Goal: Task Accomplishment & Management: Use online tool/utility

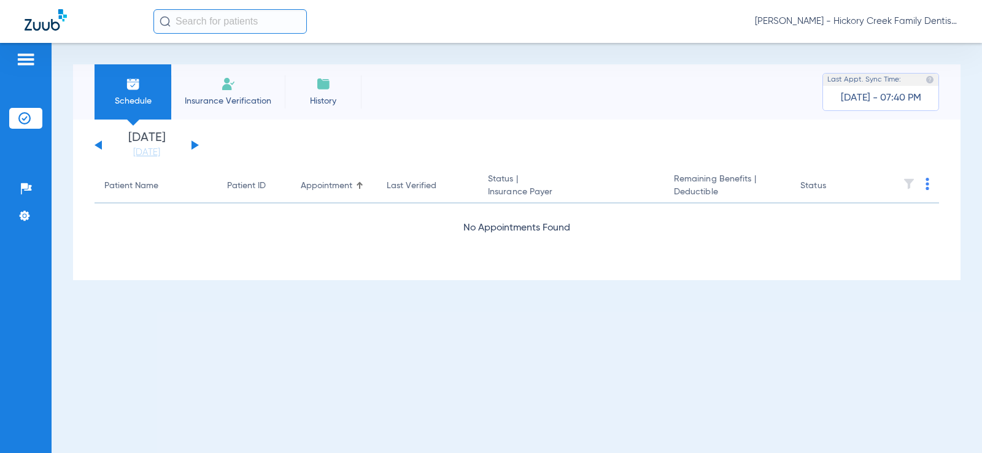
click at [196, 144] on div "[DATE] [DATE] [DATE] [DATE] [DATE] [DATE] [DATE] [DATE] [DATE] [DATE] [DATE] [D…" at bounding box center [146, 145] width 104 height 27
click at [194, 145] on button at bounding box center [194, 144] width 7 height 9
click at [193, 144] on button at bounding box center [194, 144] width 7 height 9
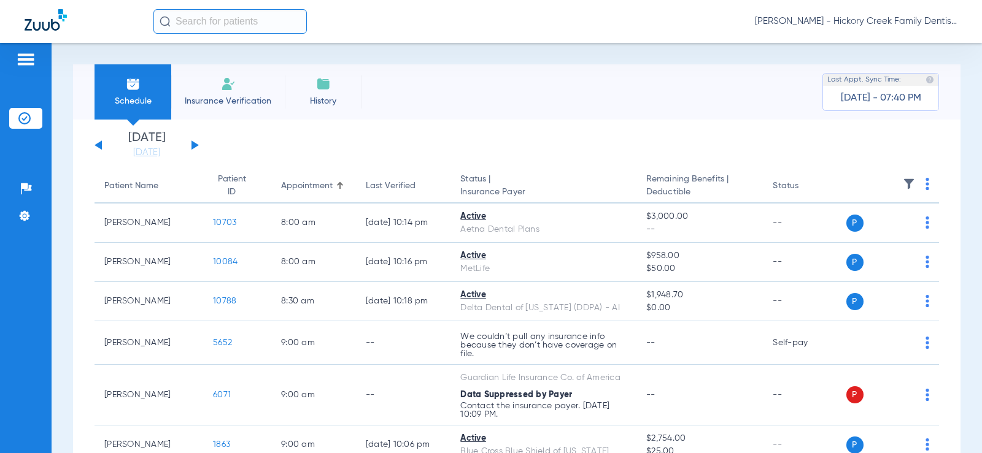
click at [106, 147] on div "[DATE] [DATE] [DATE] [DATE] [DATE] [DATE] [DATE] [DATE] [DATE] [DATE] [DATE] [D…" at bounding box center [146, 145] width 104 height 27
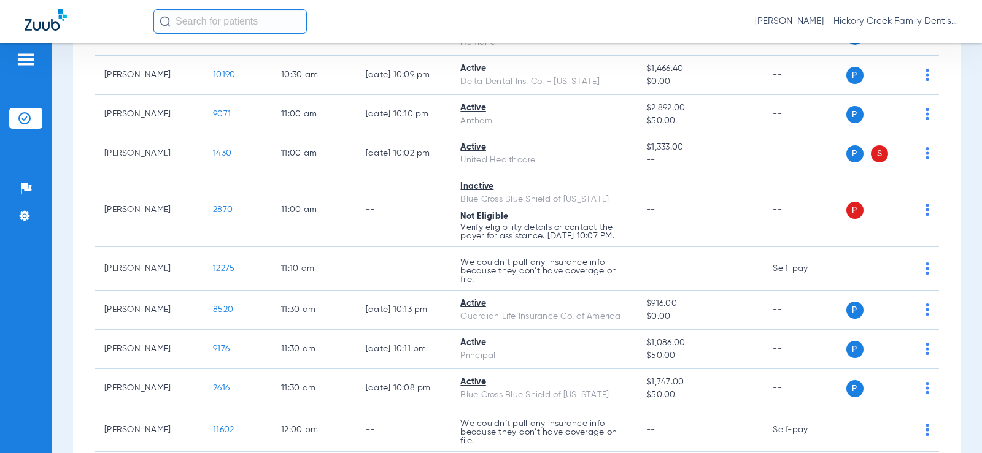
scroll to position [859, 0]
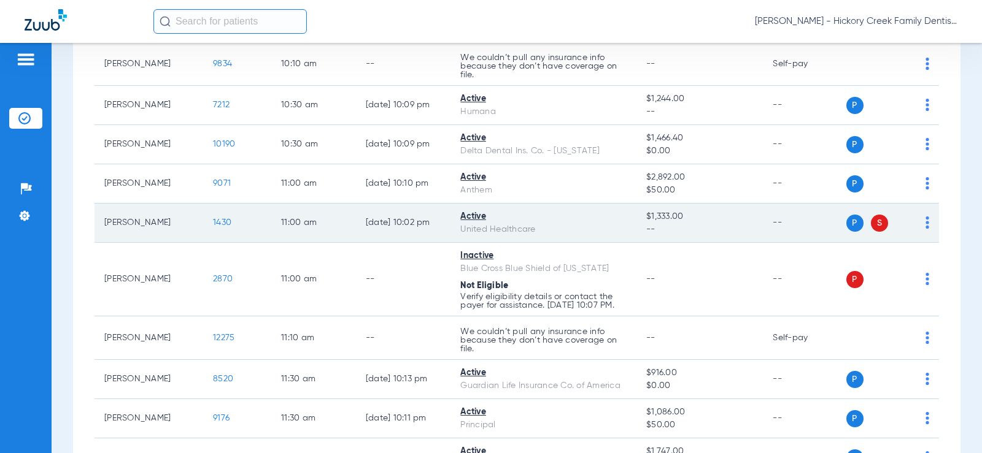
click at [871, 221] on span "S" at bounding box center [879, 223] width 17 height 17
click at [924, 218] on td "P S" at bounding box center [892, 223] width 93 height 39
click at [925, 220] on img at bounding box center [927, 223] width 4 height 12
click at [919, 220] on div at bounding box center [491, 226] width 982 height 453
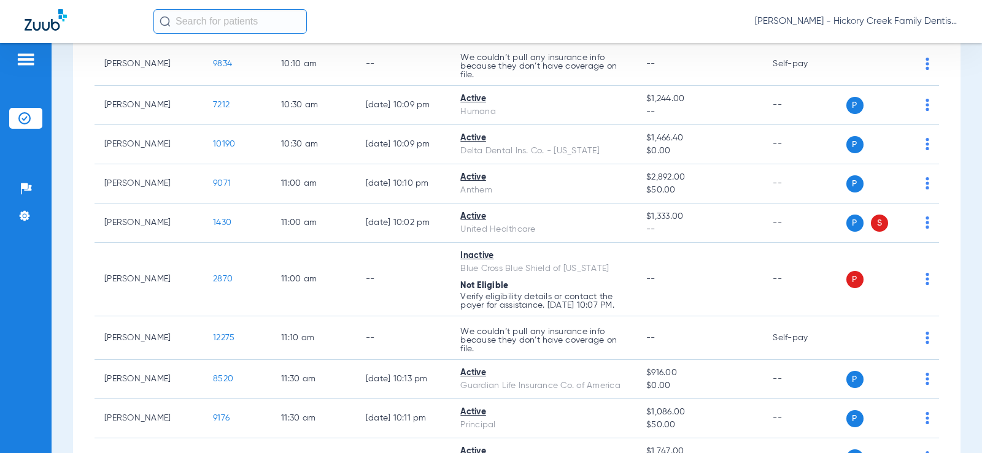
click at [225, 22] on input "text" at bounding box center [229, 21] width 153 height 25
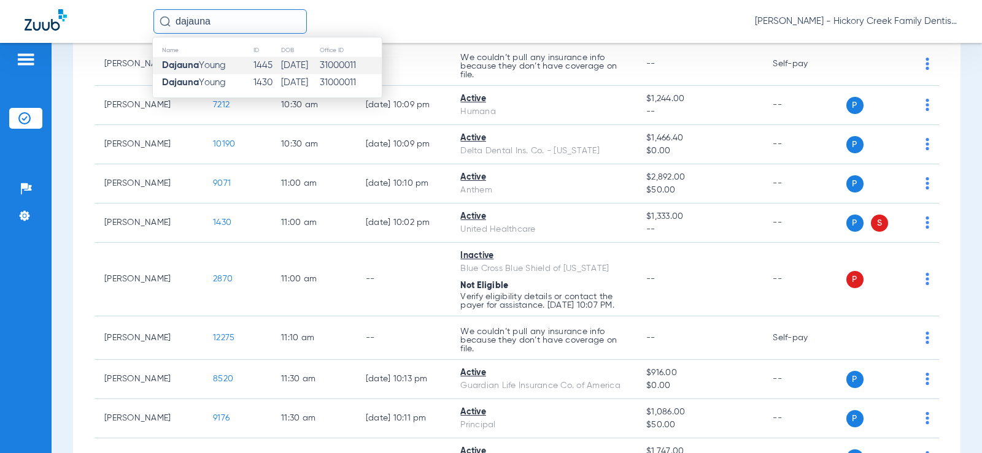
type input "dajauna"
click at [240, 64] on td "[PERSON_NAME]" at bounding box center [203, 65] width 100 height 17
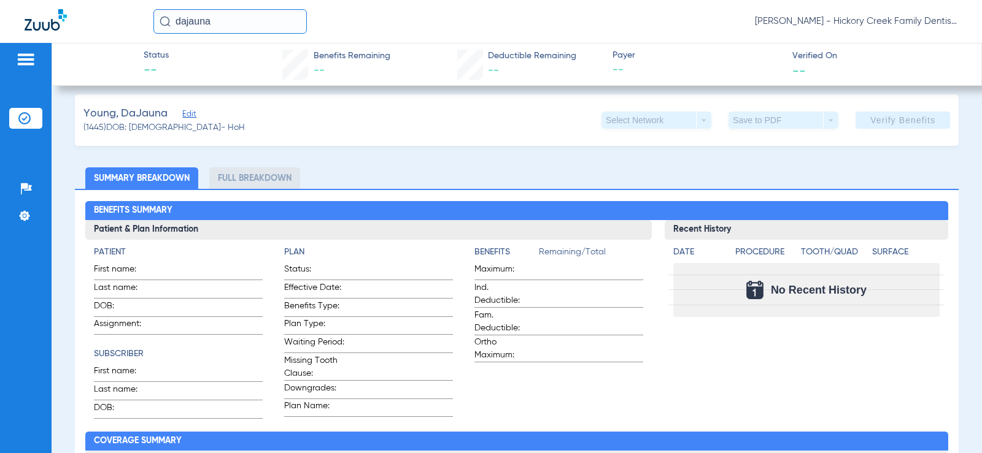
scroll to position [123, 0]
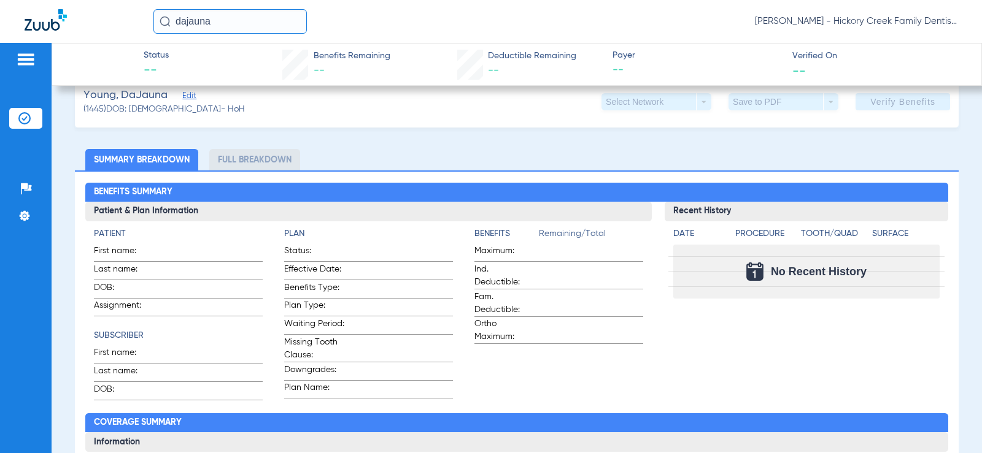
click at [219, 158] on li "Full Breakdown" at bounding box center [254, 159] width 91 height 21
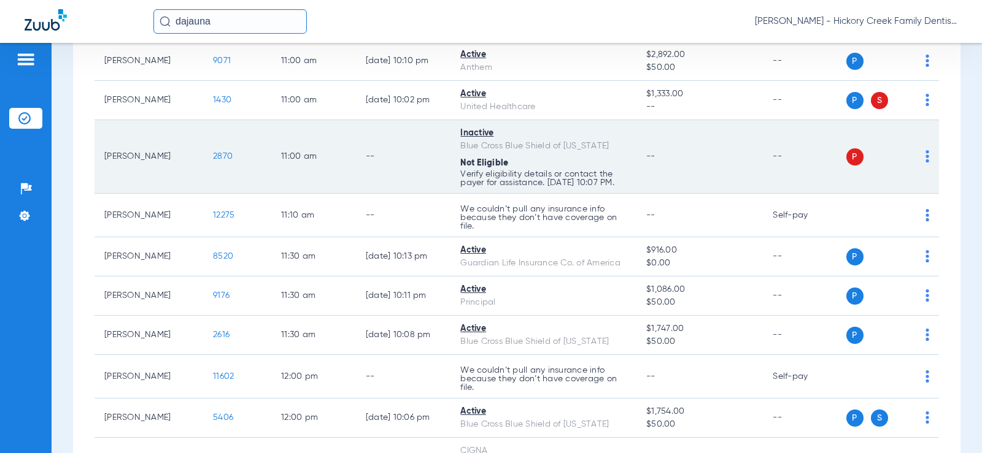
scroll to position [920, 0]
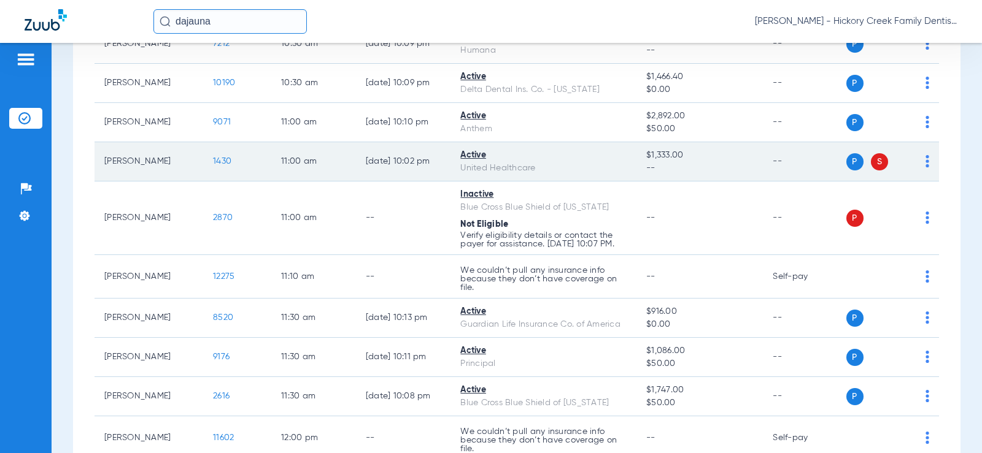
click at [310, 164] on td "11:00 AM" at bounding box center [313, 161] width 85 height 39
click at [213, 159] on span "1430" at bounding box center [222, 161] width 18 height 9
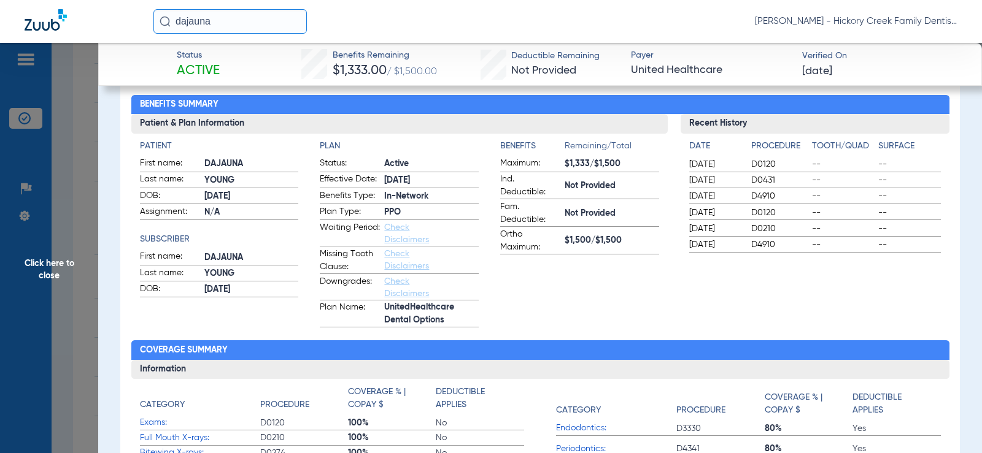
scroll to position [0, 0]
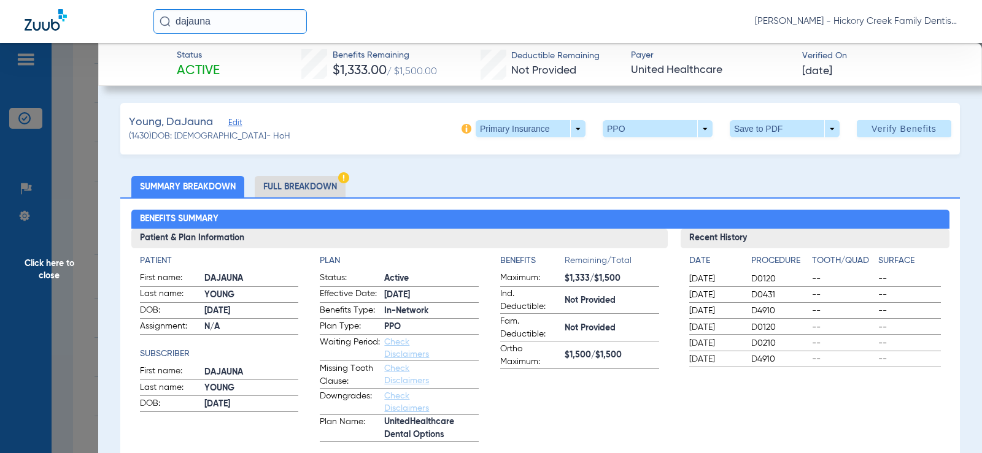
click at [315, 180] on li "Full Breakdown" at bounding box center [300, 186] width 91 height 21
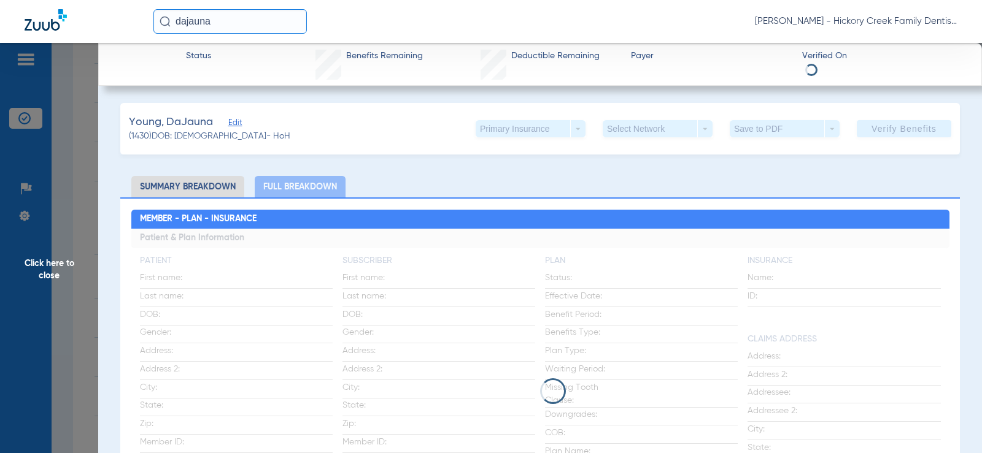
click at [566, 128] on div "Primary Insurance arrow_drop_down" at bounding box center [530, 128] width 110 height 17
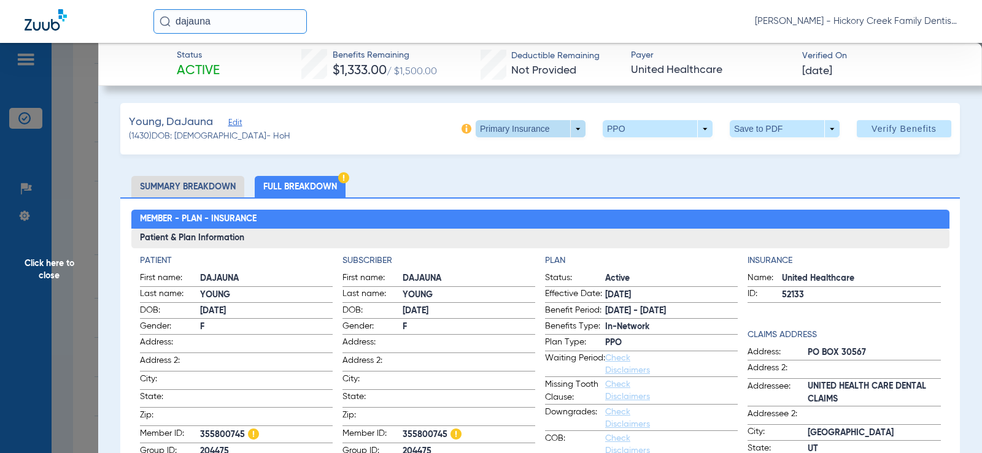
click at [537, 128] on span at bounding box center [530, 128] width 110 height 17
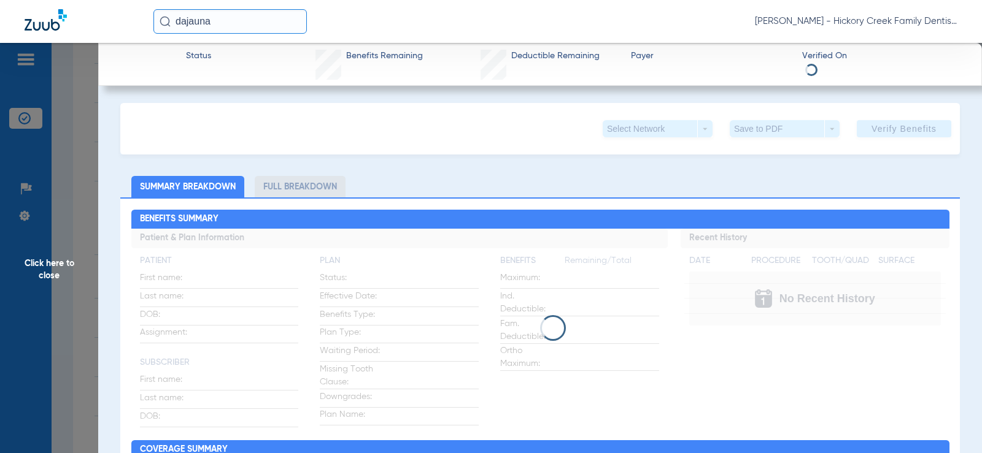
click at [76, 147] on span "Click here to close" at bounding box center [49, 269] width 98 height 453
